Goal: Navigation & Orientation: Find specific page/section

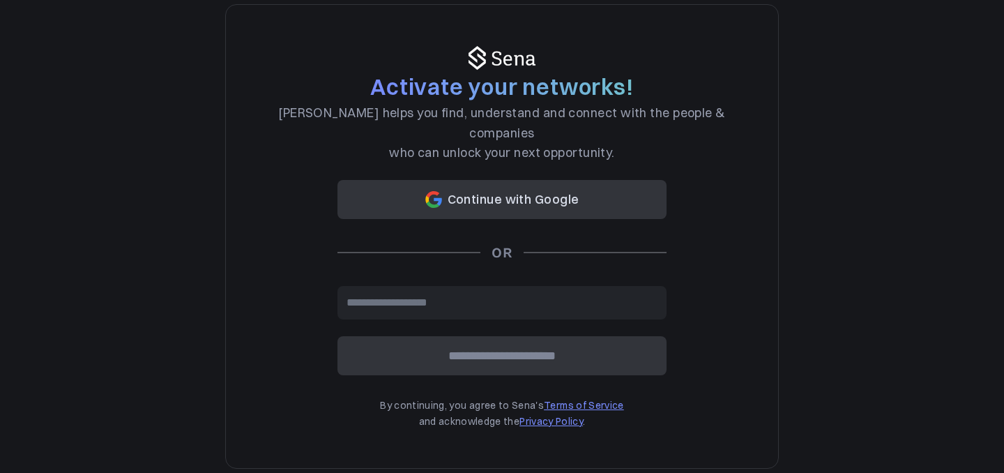
click at [466, 195] on button "Continue with Google" at bounding box center [501, 199] width 329 height 39
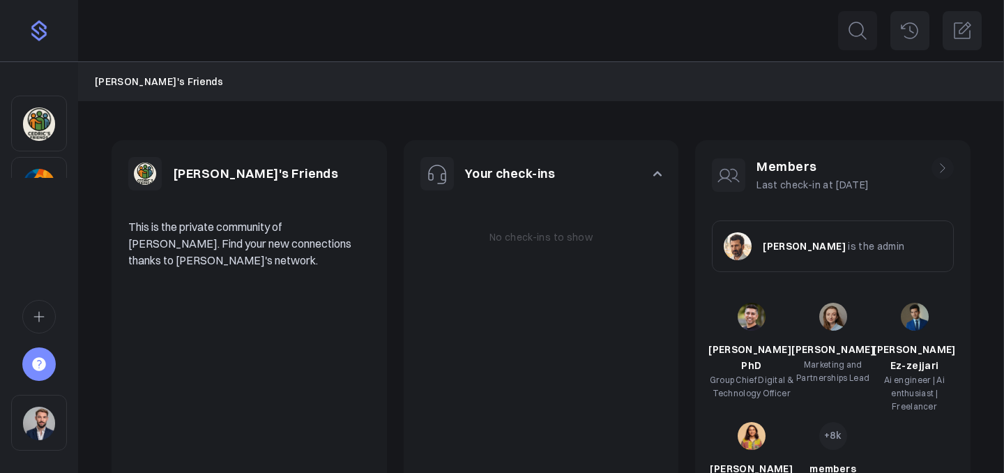
click at [38, 169] on img "Sidebar" at bounding box center [39, 185] width 32 height 33
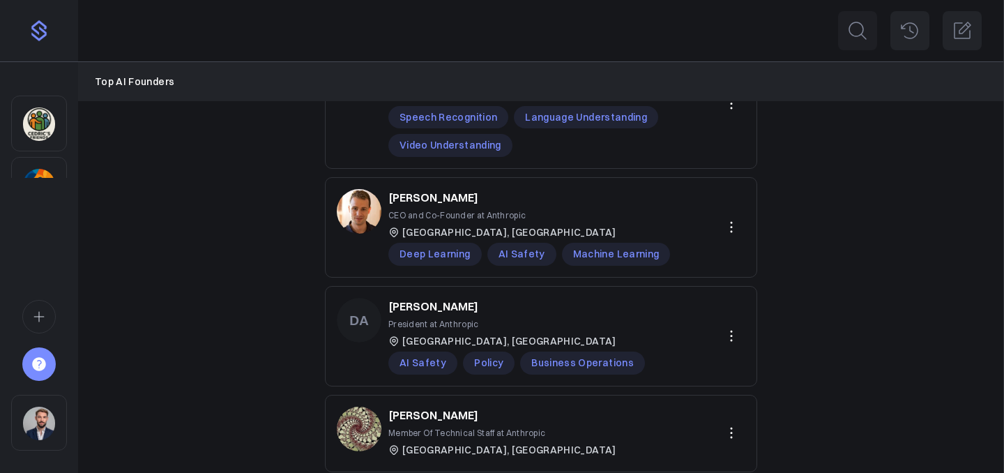
scroll to position [234, 0]
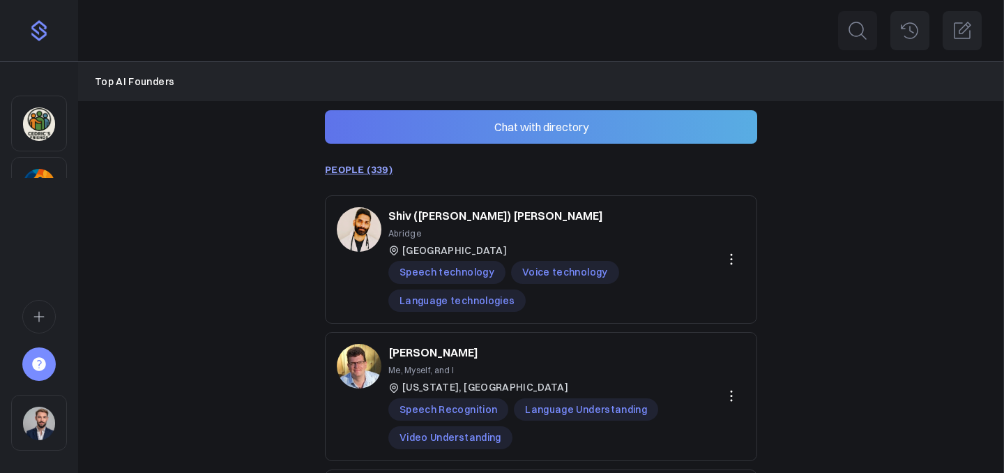
click at [39, 319] on icon "Sidebar" at bounding box center [38, 316] width 15 height 17
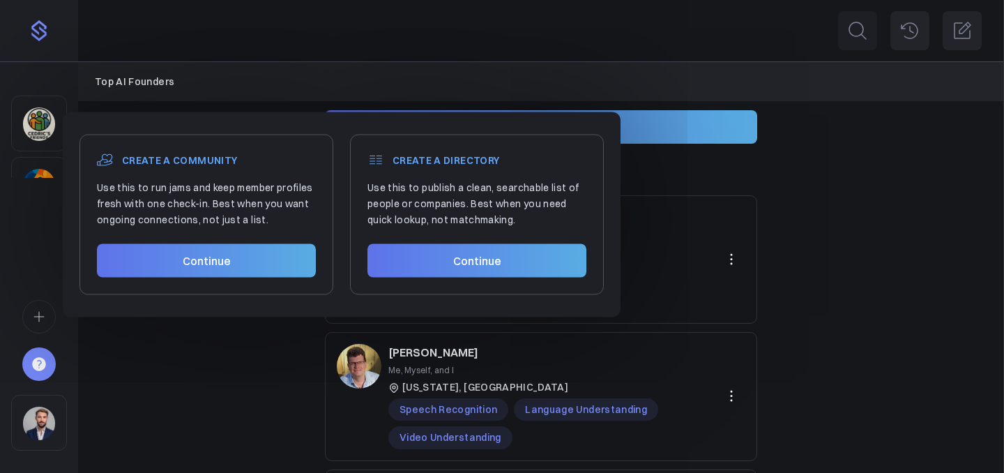
click at [38, 259] on div "Sidebar" at bounding box center [39, 256] width 78 height 389
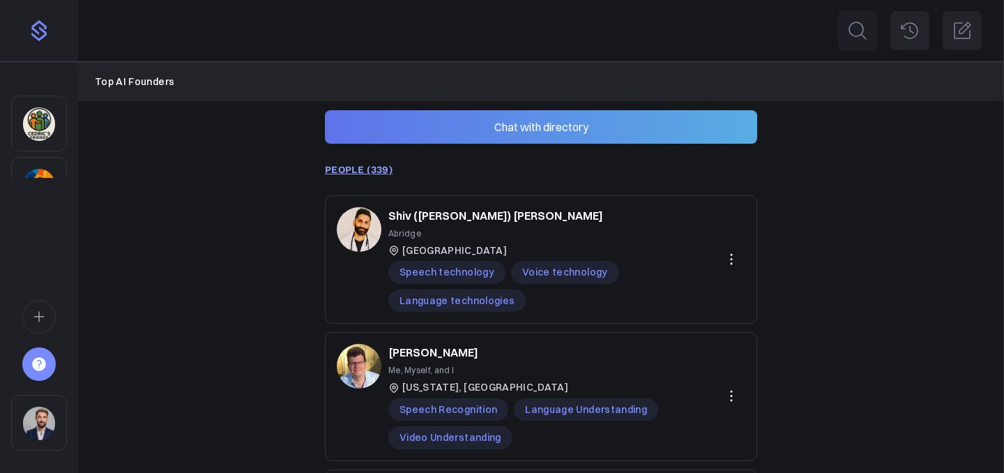
click at [40, 23] on img "Sidebar" at bounding box center [39, 31] width 22 height 22
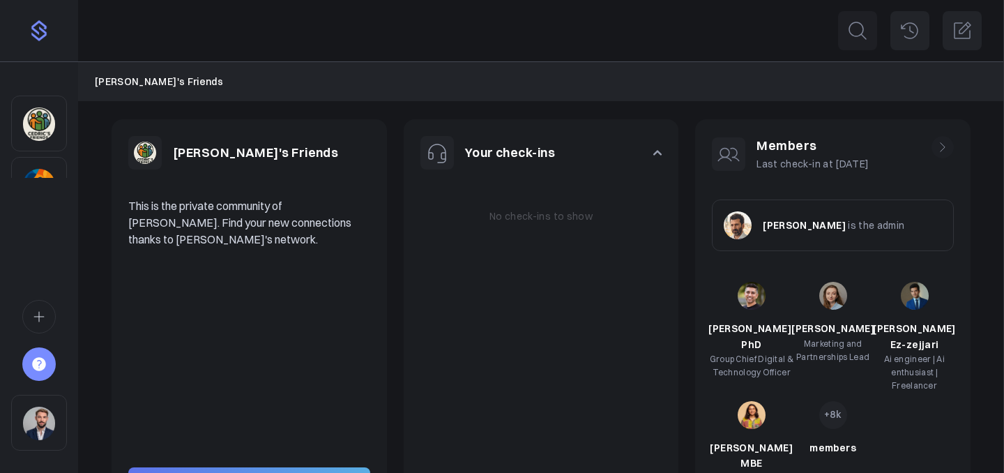
scroll to position [39, 0]
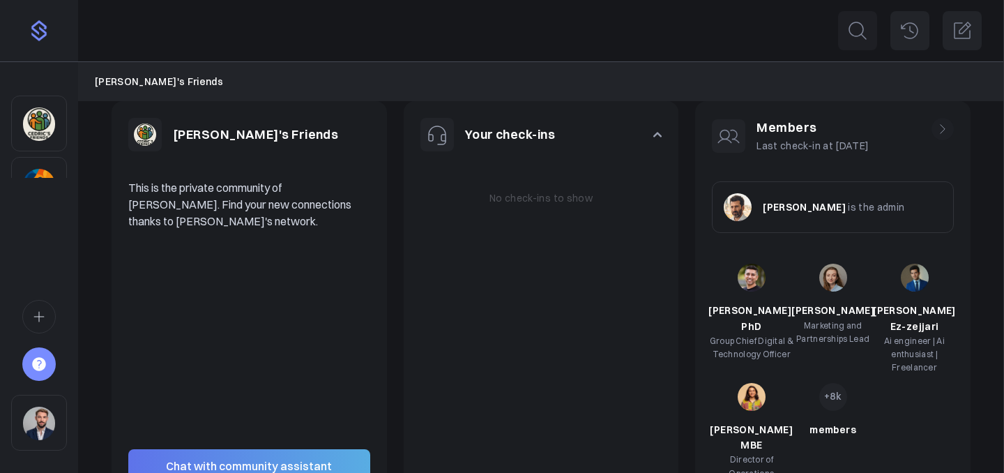
click at [34, 170] on img "Sidebar" at bounding box center [39, 185] width 32 height 33
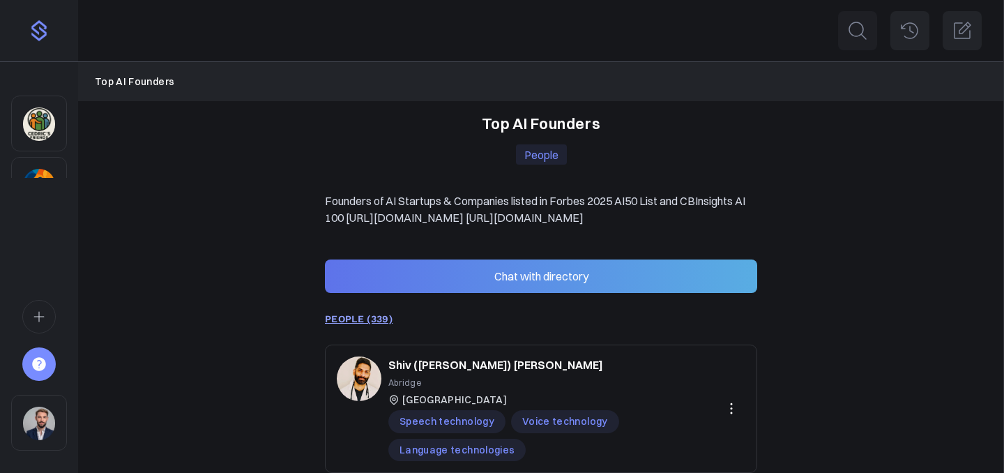
scroll to position [93, 0]
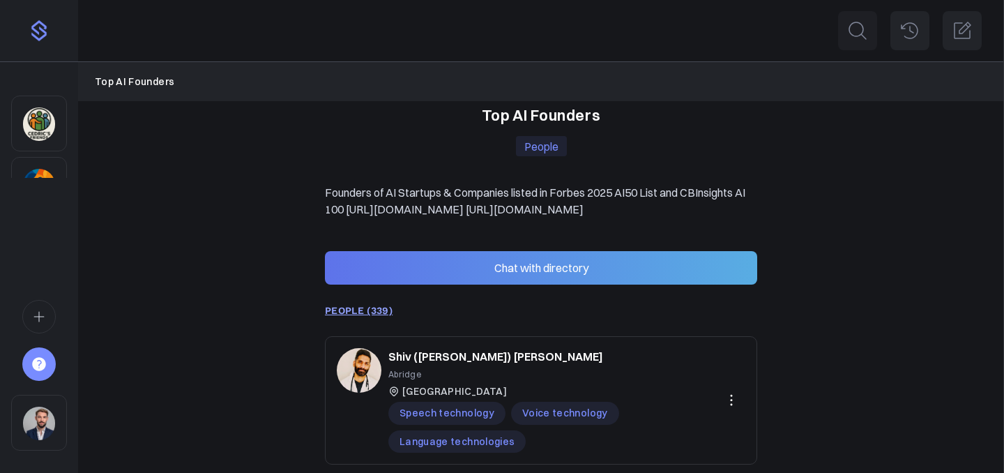
click at [28, 356] on div "Sidebar" at bounding box center [38, 363] width 33 height 33
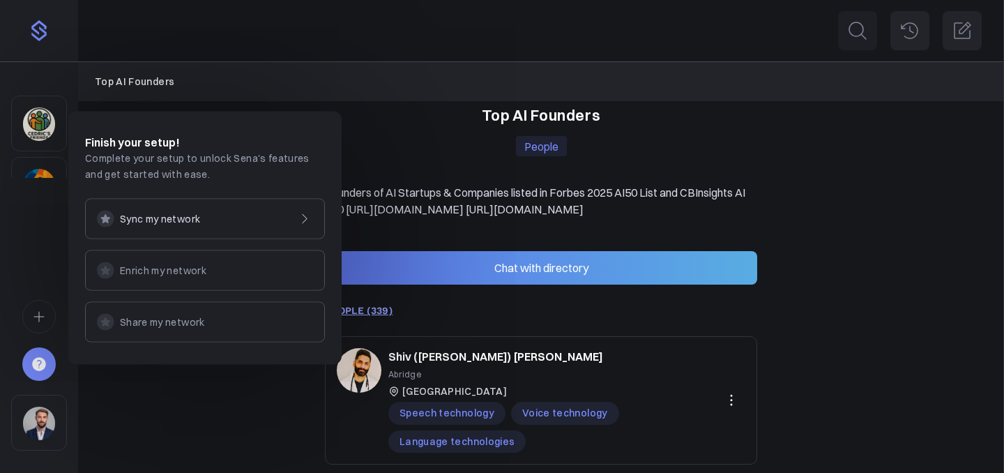
click at [35, 233] on div "Sidebar" at bounding box center [39, 256] width 78 height 389
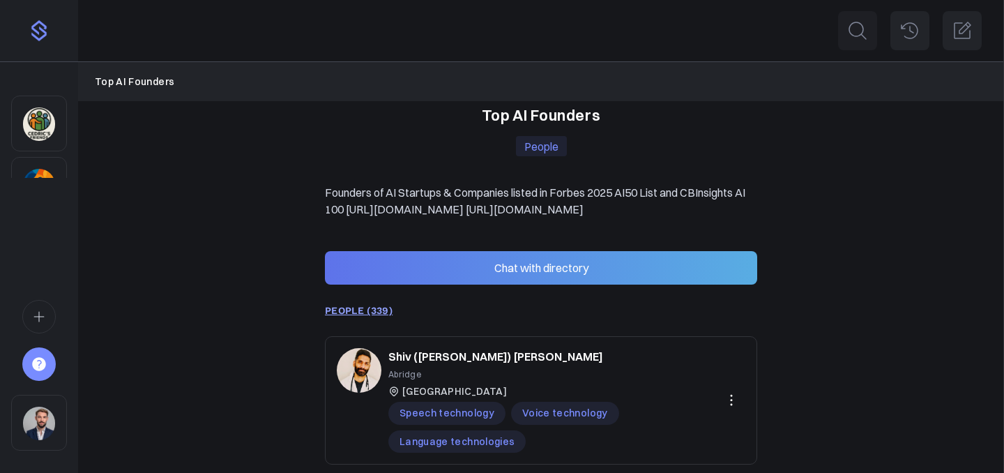
click at [42, 119] on img "Sidebar" at bounding box center [39, 123] width 32 height 33
